Goal: Task Accomplishment & Management: Manage account settings

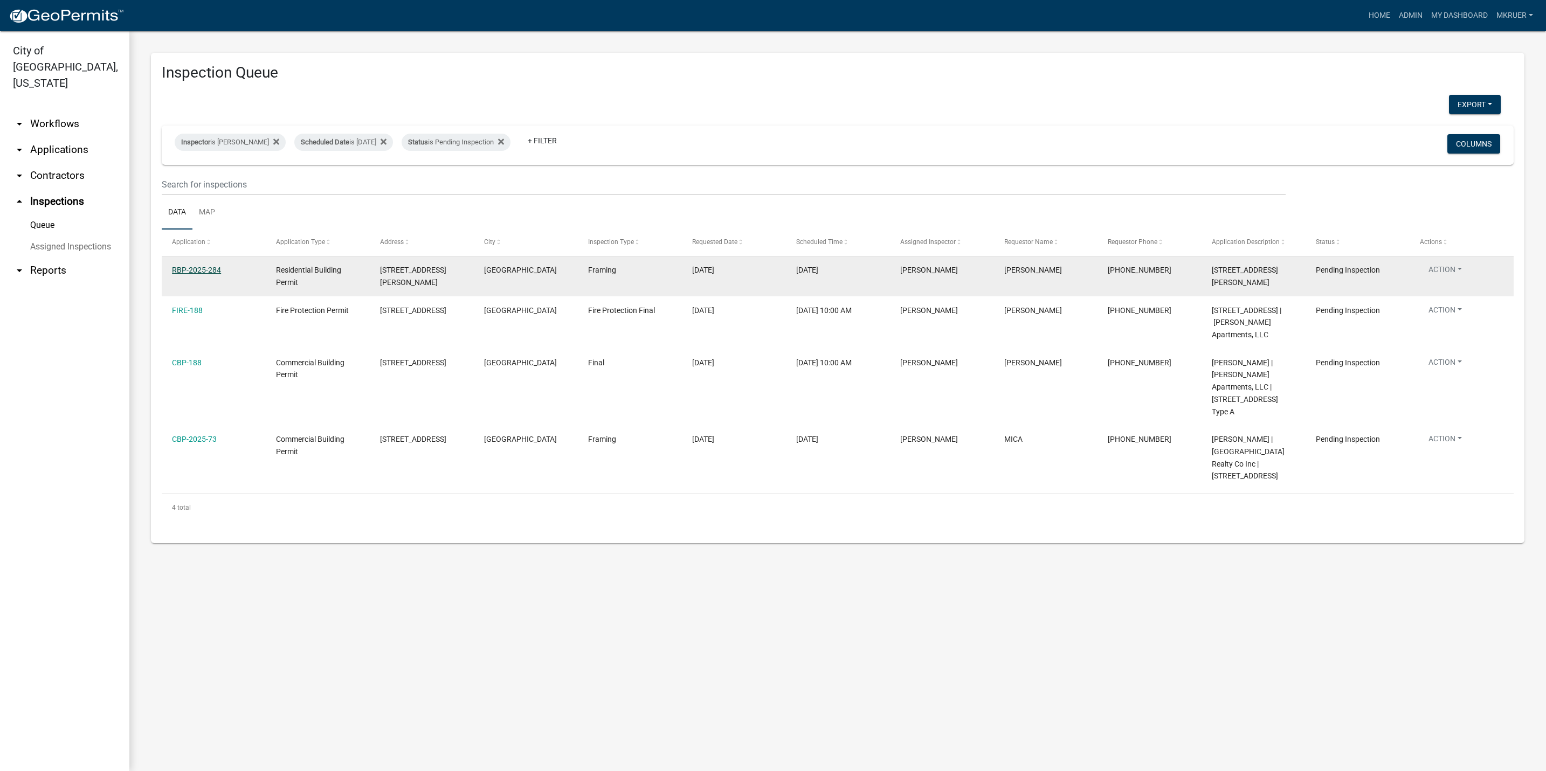
click at [196, 269] on link "RBP-2025-284" at bounding box center [196, 270] width 49 height 9
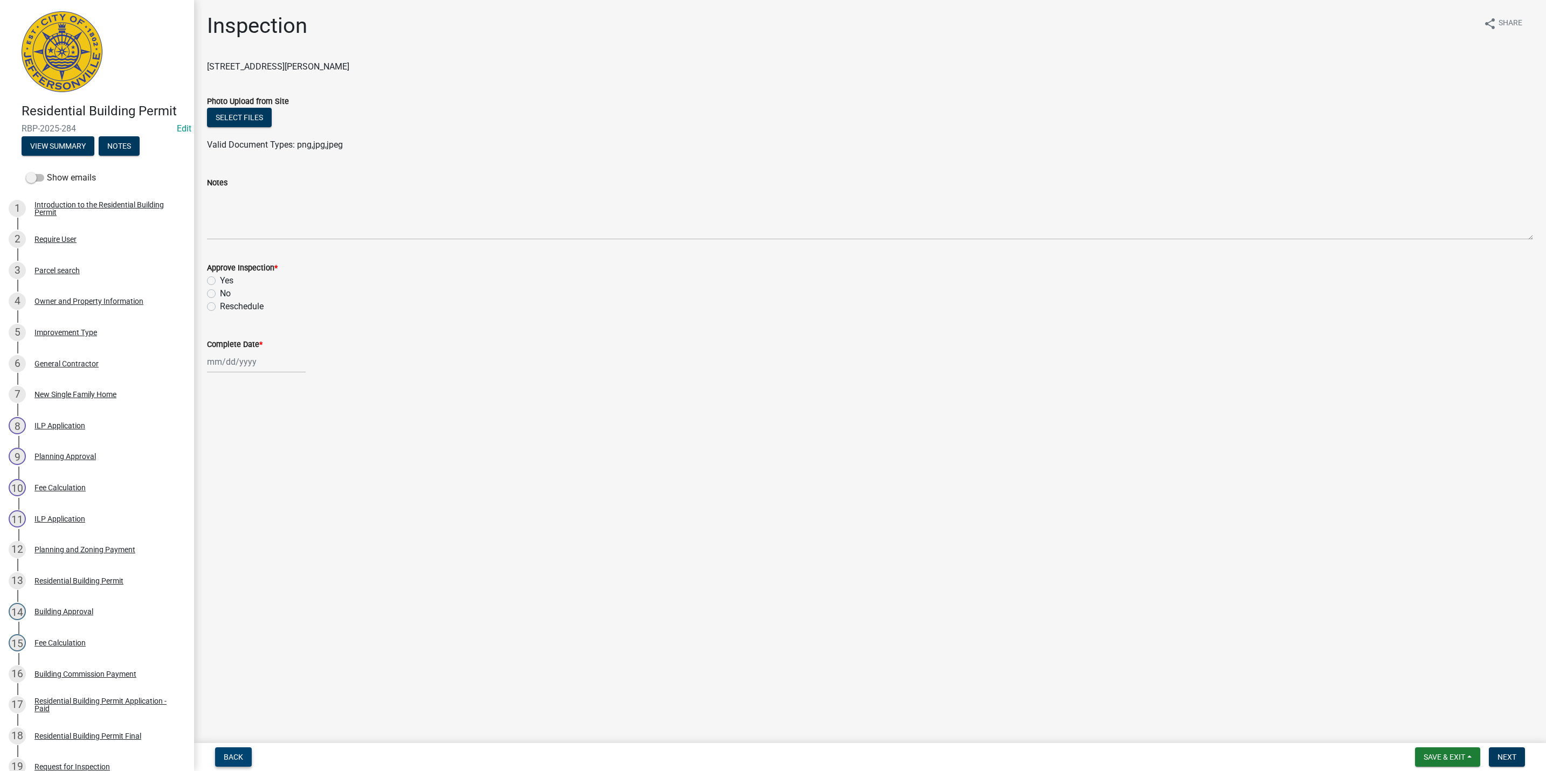
click at [227, 759] on span "Back" at bounding box center [233, 757] width 19 height 9
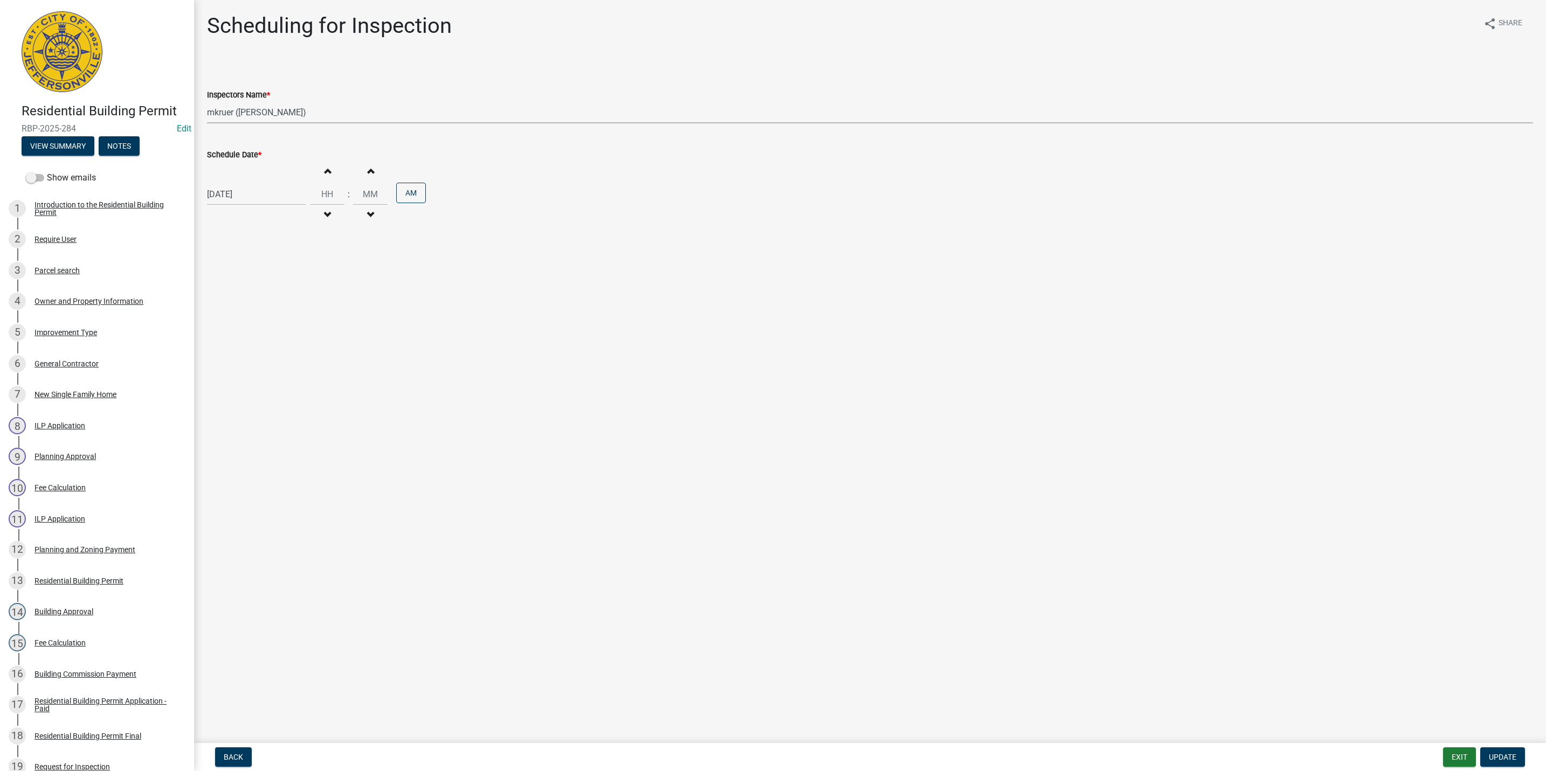
click at [244, 112] on select "Select Item... [PERSON_NAME] ([PERSON_NAME]) [PERSON_NAME] ([PERSON_NAME]) mkru…" at bounding box center [870, 112] width 1326 height 22
select select "36a8b8f0-2ef8-43e9-ae06-718f51af8d36"
click at [207, 101] on select "Select Item... [PERSON_NAME] ([PERSON_NAME]) [PERSON_NAME] ([PERSON_NAME]) mkru…" at bounding box center [870, 112] width 1326 height 22
click at [1512, 760] on span "Update" at bounding box center [1502, 757] width 27 height 9
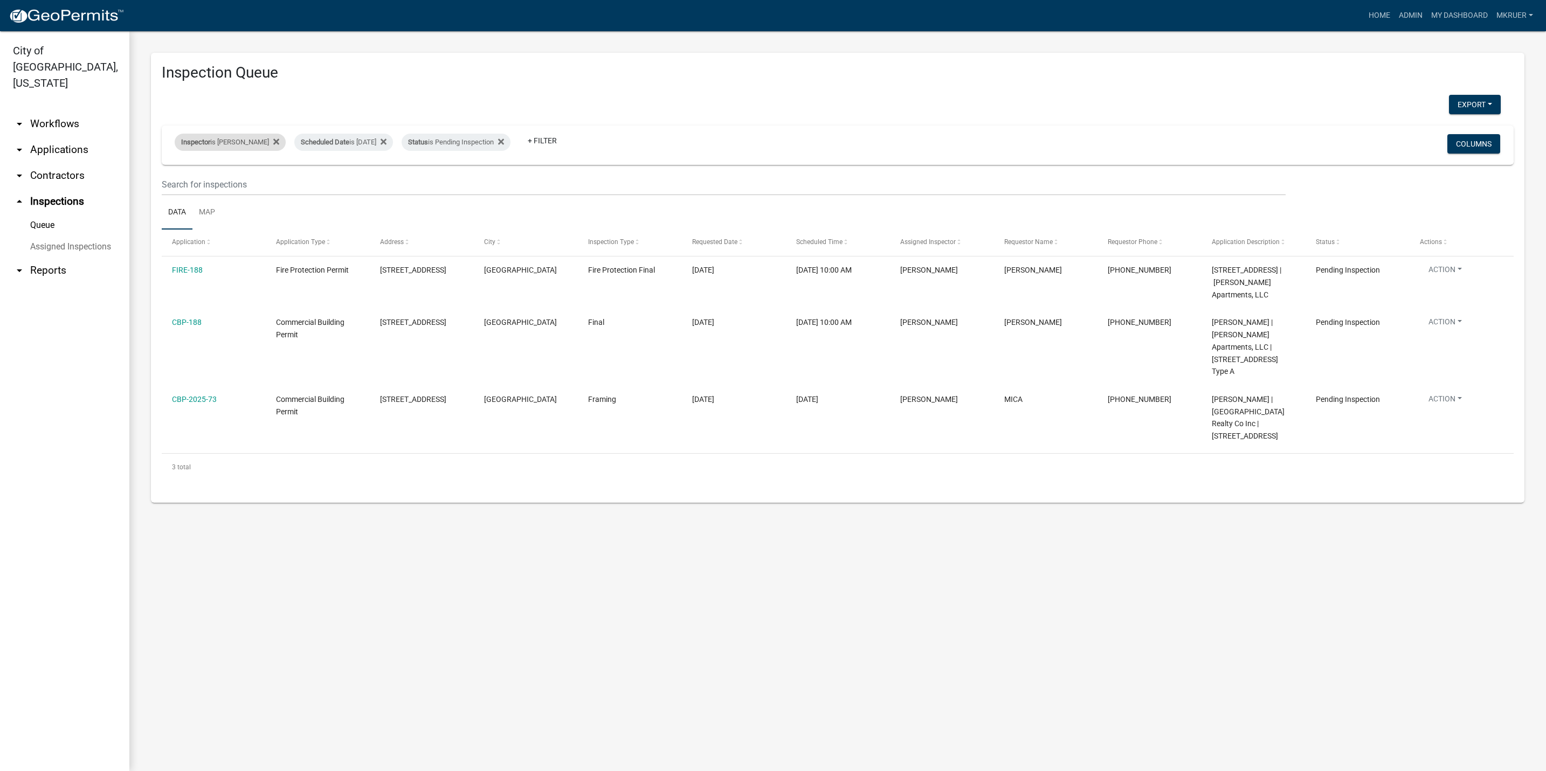
click at [230, 141] on div "Inspector is [PERSON_NAME]" at bounding box center [230, 142] width 111 height 17
click at [204, 195] on select "Select an option None [PERSON_NAME] [PERSON_NAME] [PERSON_NAME] [PERSON_NAME] […" at bounding box center [222, 194] width 108 height 22
select select "36a8b8f0-2ef8-43e9-ae06-718f51af8d36"
click at [175, 183] on select "Select an option None [PERSON_NAME] [PERSON_NAME] [PERSON_NAME] [PERSON_NAME] […" at bounding box center [222, 194] width 108 height 22
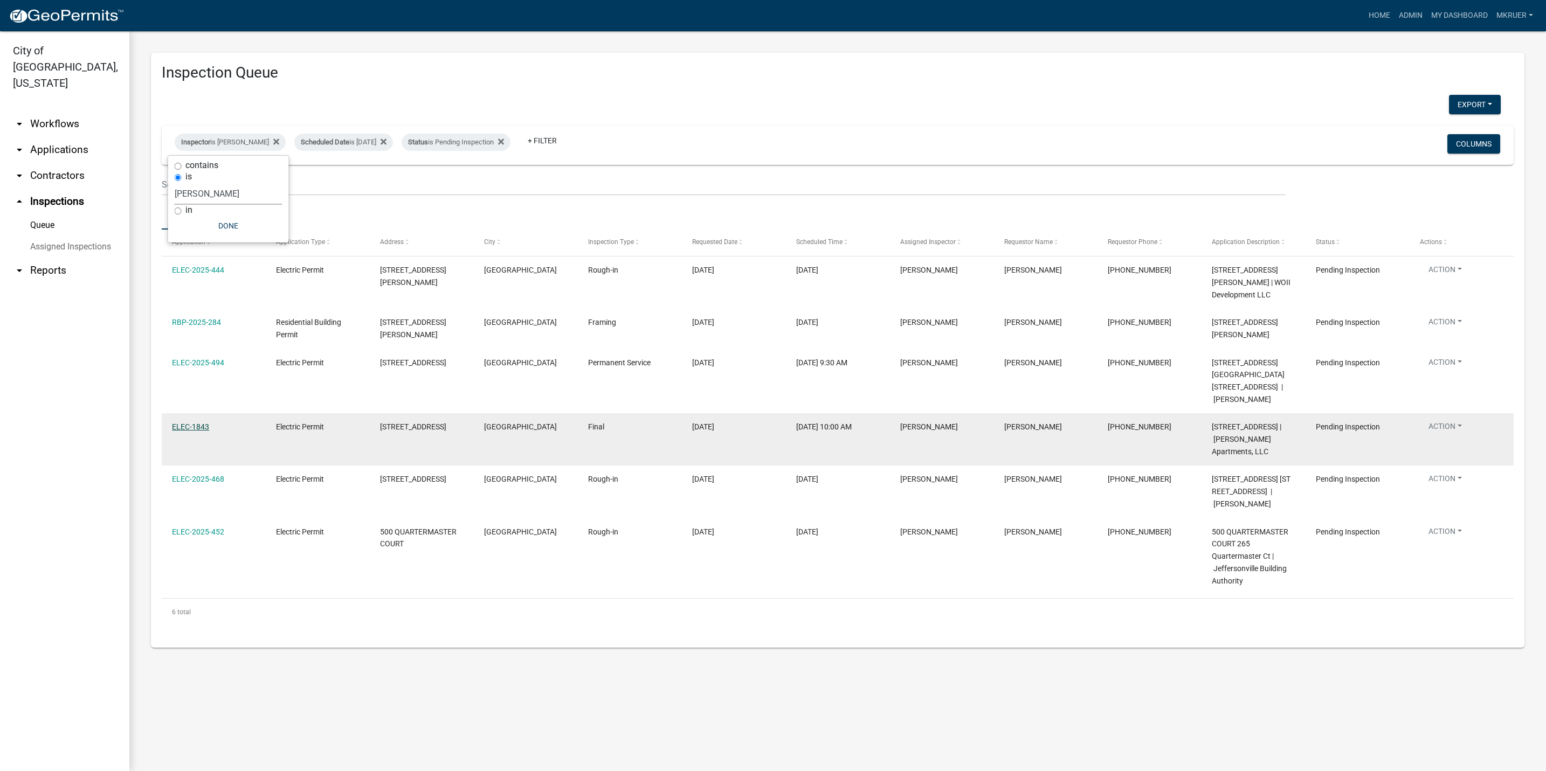
click at [185, 427] on link "ELEC-1843" at bounding box center [190, 427] width 37 height 9
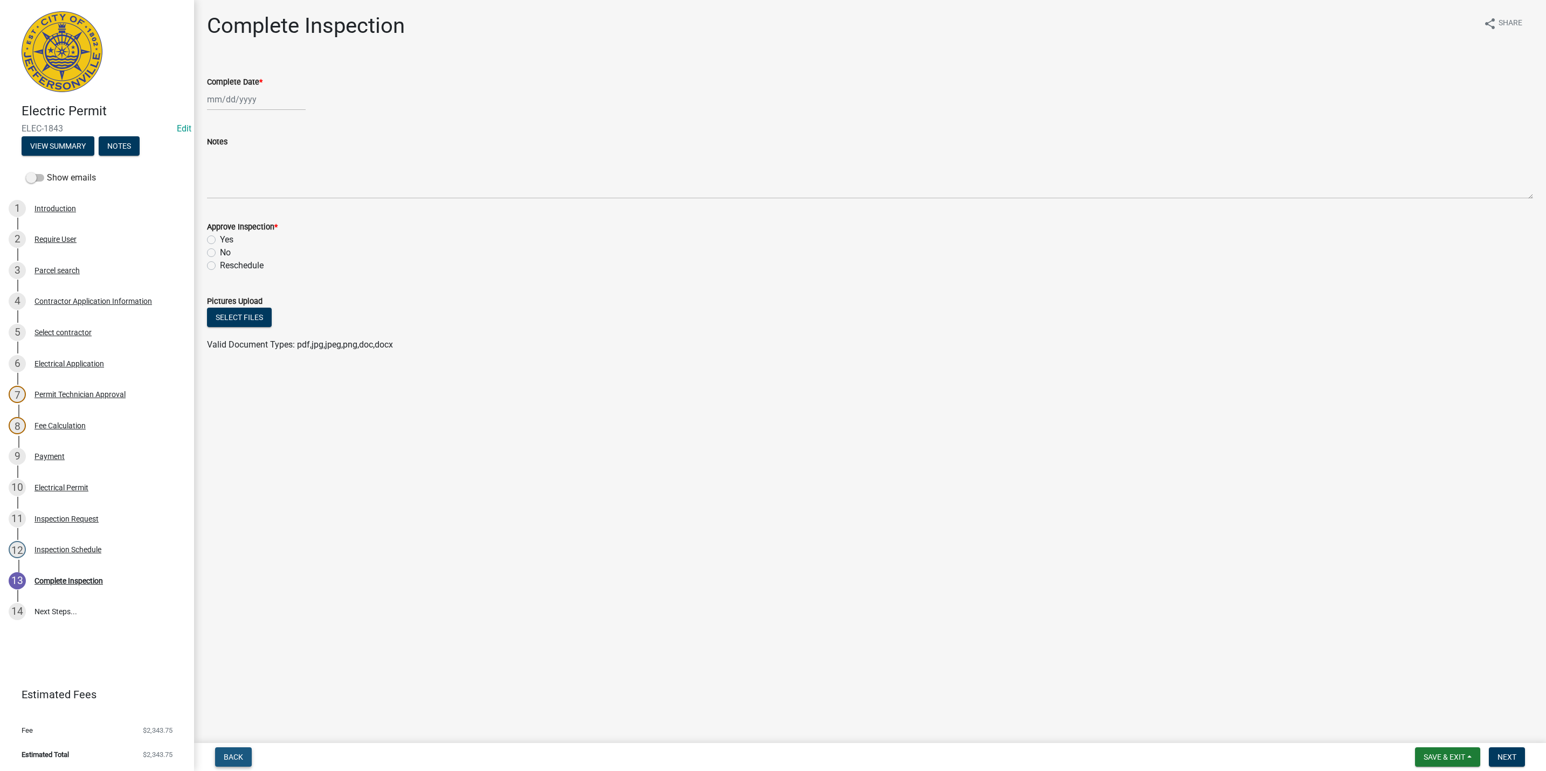
click at [231, 757] on span "Back" at bounding box center [233, 757] width 19 height 9
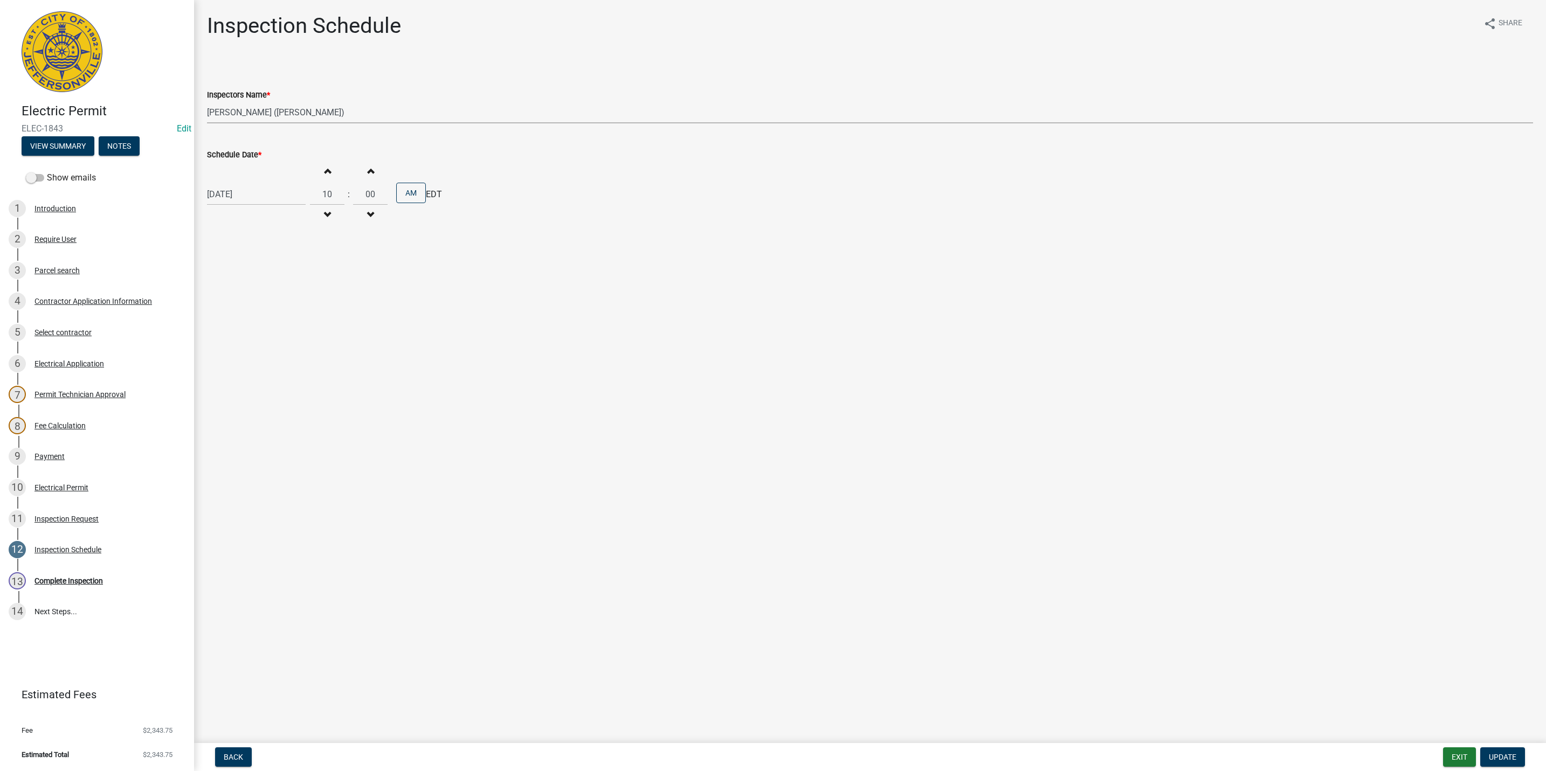
click at [261, 110] on select "Select Item... [PERSON_NAME] ([PERSON_NAME]) [PERSON_NAME] ([PERSON_NAME]) mkru…" at bounding box center [870, 112] width 1326 height 22
select select "fdb3bcc6-ce93-4663-8a18-5c08884dd177"
click at [207, 101] on select "Select Item... [PERSON_NAME] ([PERSON_NAME]) [PERSON_NAME] ([PERSON_NAME]) mkru…" at bounding box center [870, 112] width 1326 height 22
click at [1506, 761] on span "Update" at bounding box center [1502, 757] width 27 height 9
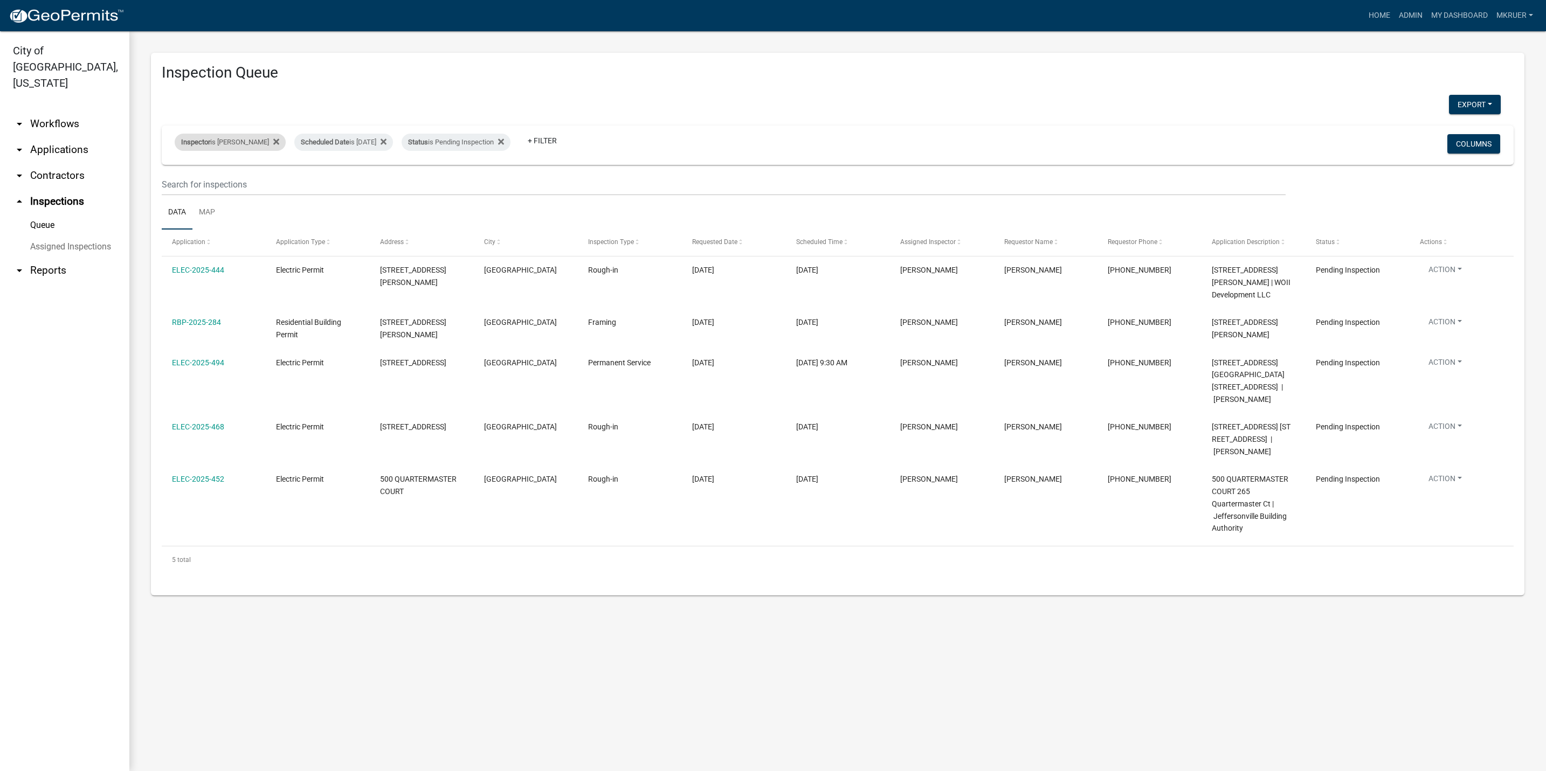
click at [256, 142] on div "Inspector is [PERSON_NAME]" at bounding box center [230, 142] width 111 height 17
click at [201, 193] on select "Select an option None [PERSON_NAME] [PERSON_NAME] [PERSON_NAME] [PERSON_NAME] […" at bounding box center [229, 194] width 108 height 22
select select "fdb3bcc6-ce93-4663-8a18-5c08884dd177"
click at [175, 183] on select "Select an option None [PERSON_NAME] [PERSON_NAME] [PERSON_NAME] [PERSON_NAME] […" at bounding box center [229, 194] width 108 height 22
